Goal: Browse casually

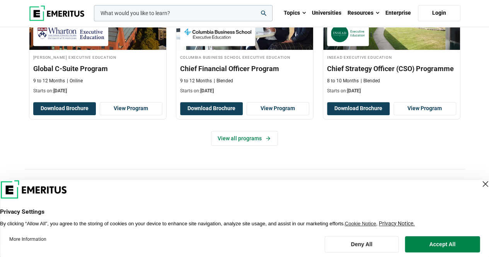
scroll to position [464, 0]
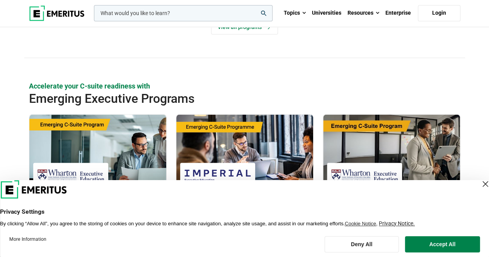
click at [480, 184] on div "Close Layer" at bounding box center [485, 184] width 11 height 11
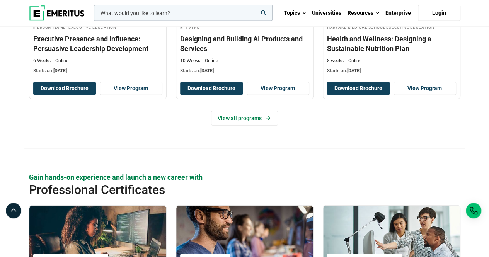
scroll to position [812, 0]
